Goal: Information Seeking & Learning: Understand process/instructions

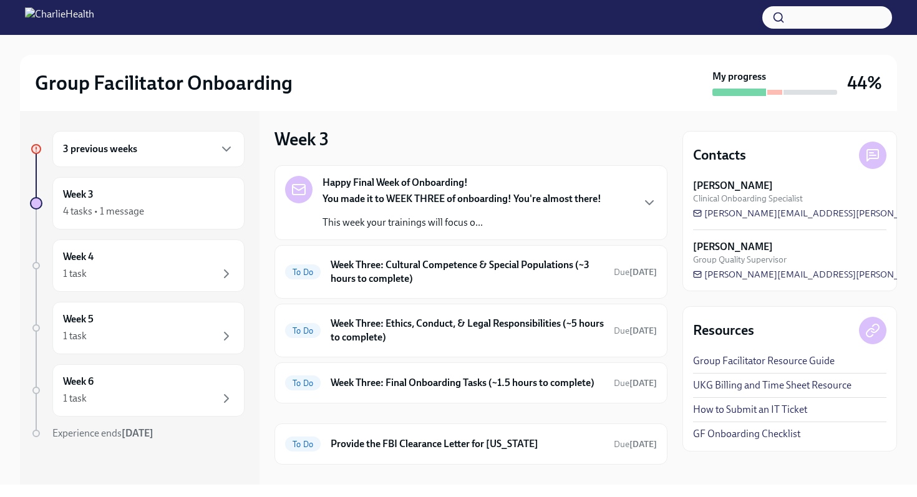
scroll to position [194, 0]
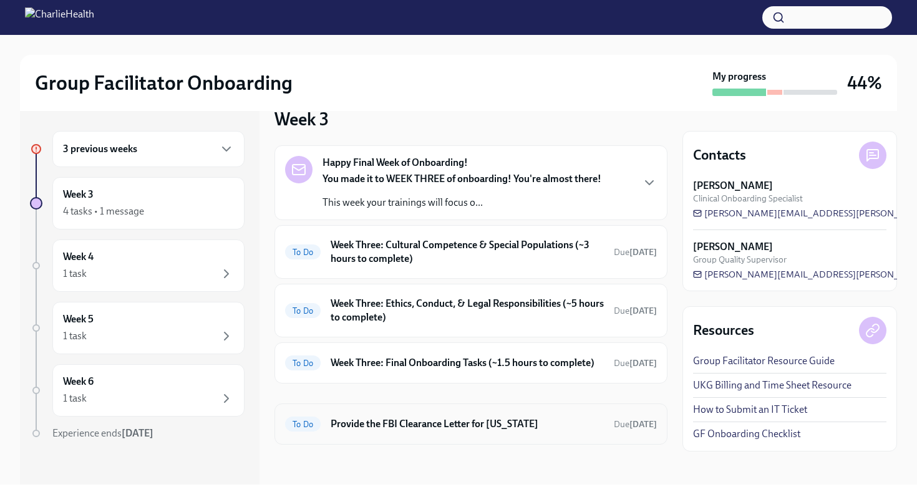
click at [470, 421] on h6 "Provide the FBI Clearance Letter for [US_STATE]" at bounding box center [467, 424] width 273 height 14
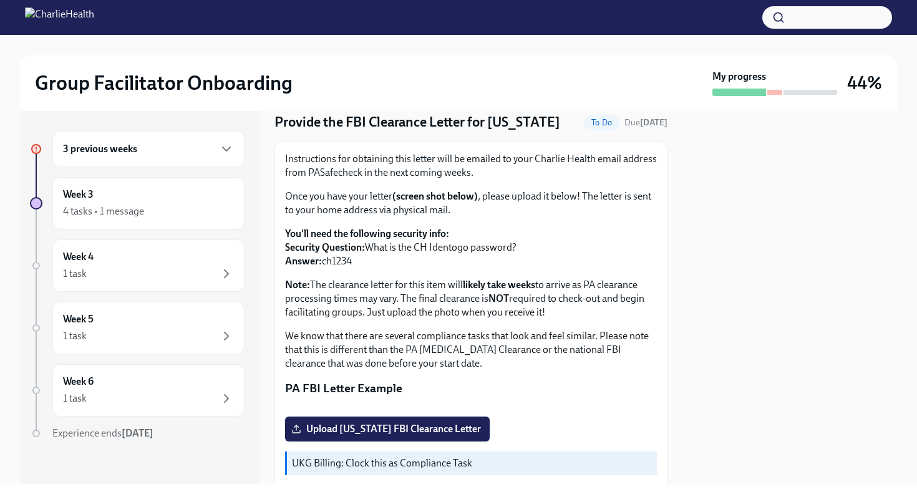
scroll to position [35, 0]
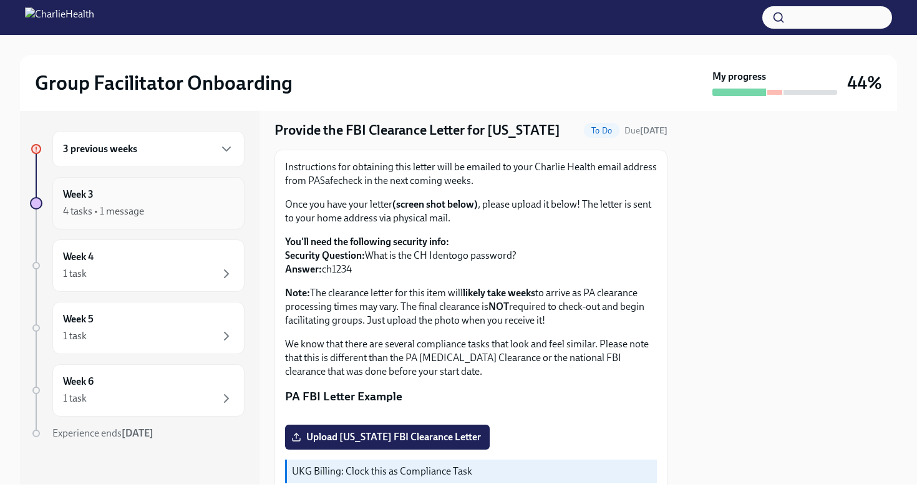
click at [121, 204] on div "4 tasks • 1 message" at bounding box center [148, 211] width 171 height 15
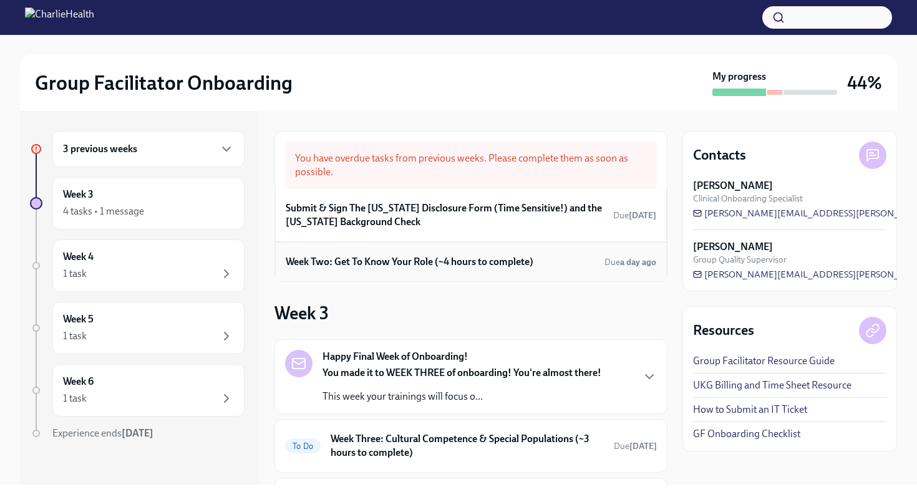
click at [377, 265] on h6 "Week Two: Get To Know Your Role (~4 hours to complete)" at bounding box center [410, 262] width 248 height 14
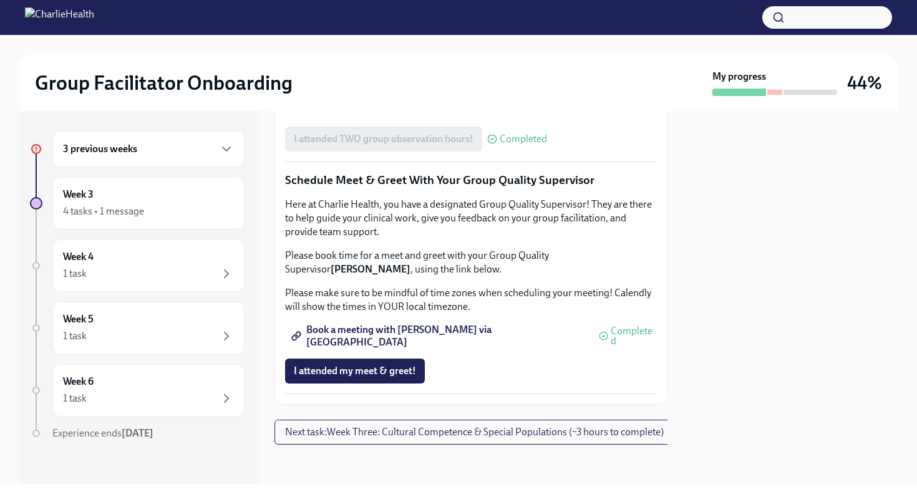
scroll to position [1212, 0]
click at [102, 211] on div "4 tasks • 1 message" at bounding box center [103, 212] width 81 height 14
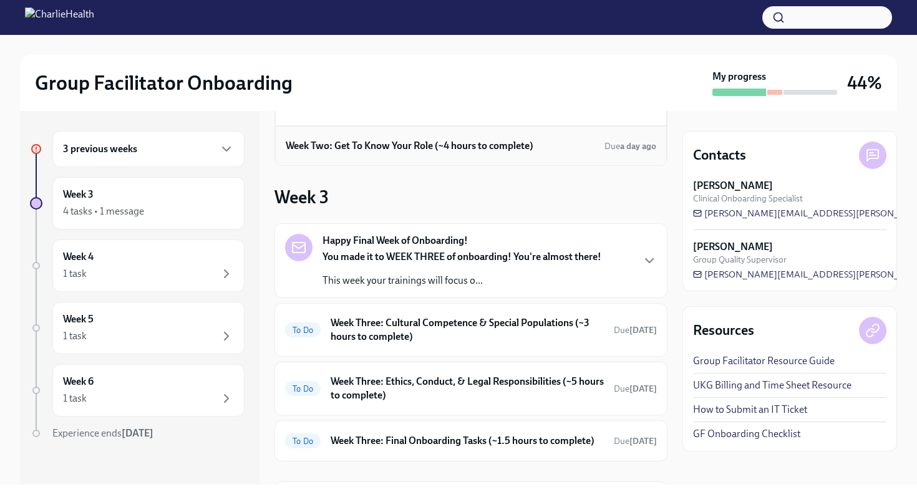
scroll to position [194, 0]
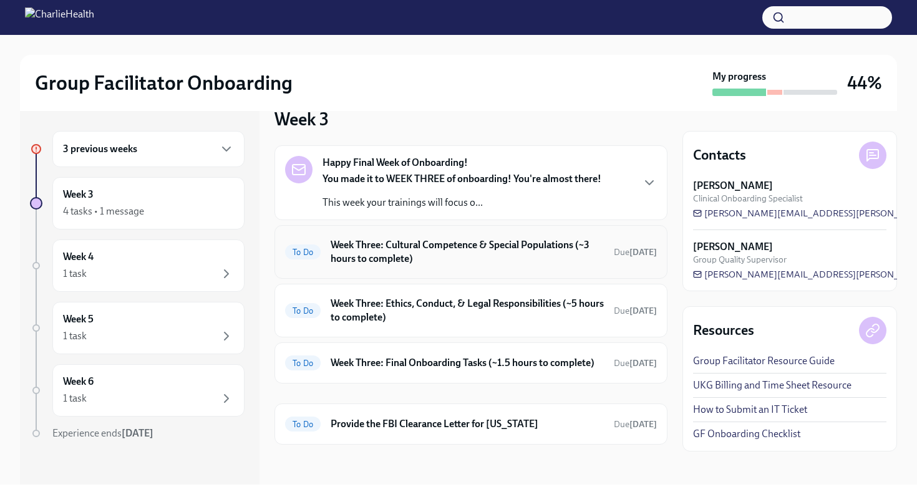
click at [478, 256] on h6 "Week Three: Cultural Competence & Special Populations (~3 hours to complete)" at bounding box center [467, 251] width 273 height 27
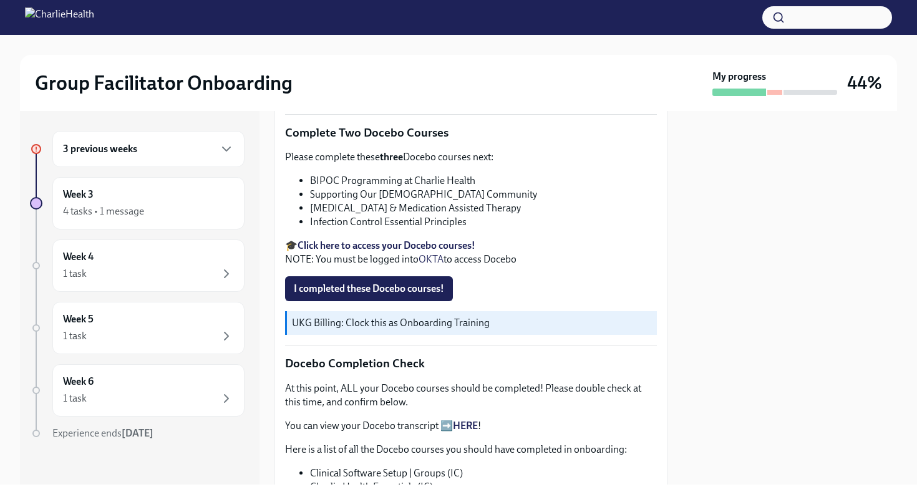
scroll to position [399, 0]
